Goal: Check status: Check status

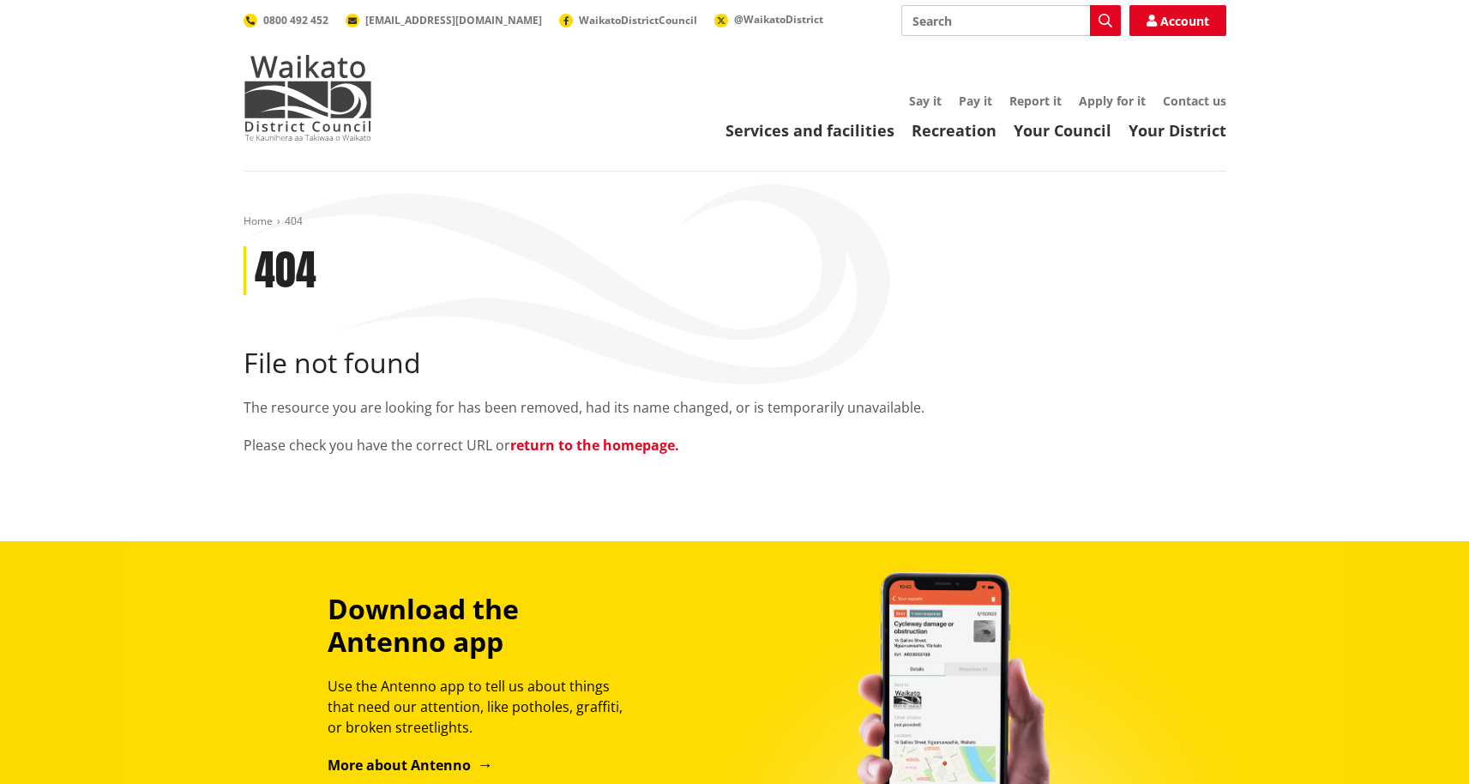
click at [572, 442] on link "return to the homepage." at bounding box center [594, 445] width 169 height 19
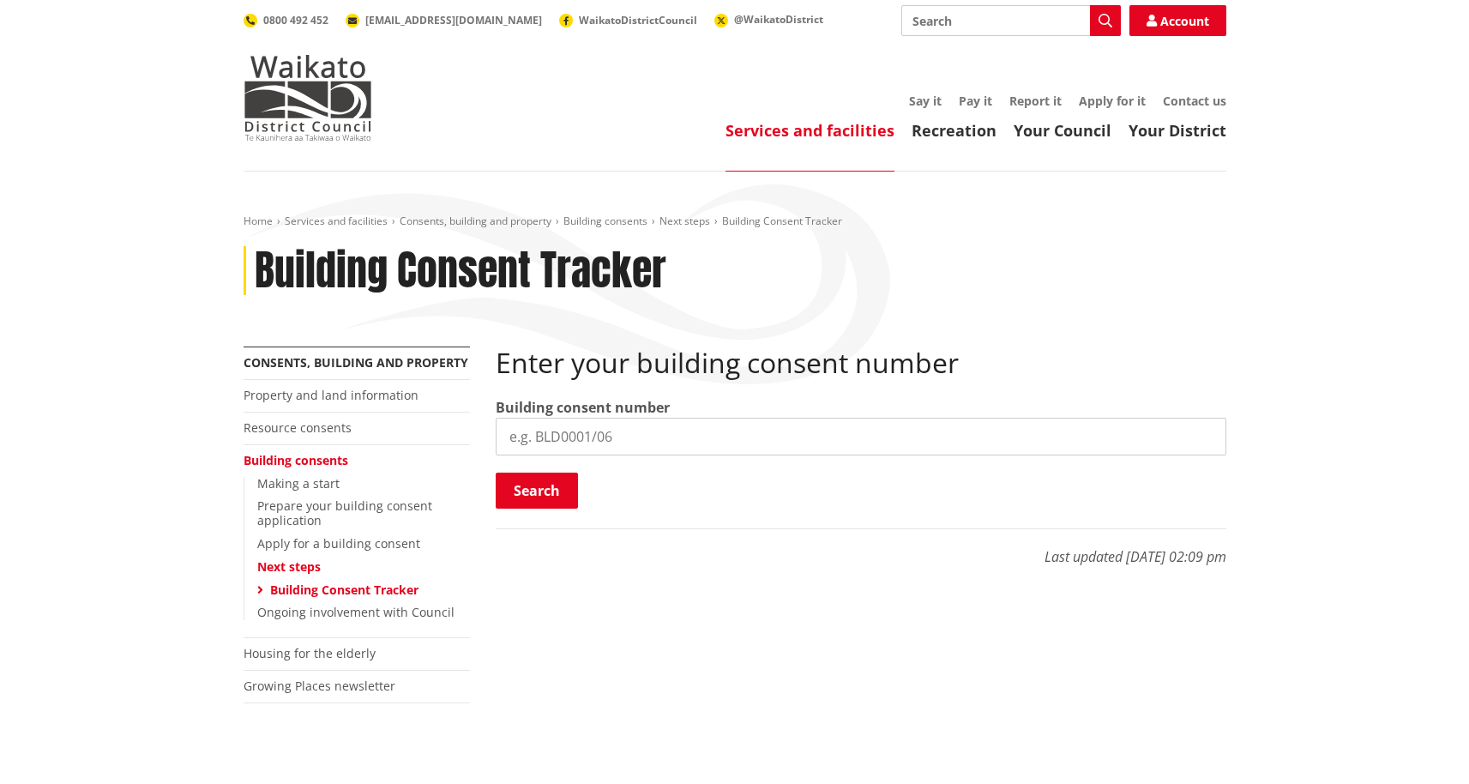
click at [627, 438] on input "search" at bounding box center [861, 437] width 730 height 38
